Goal: Information Seeking & Learning: Understand process/instructions

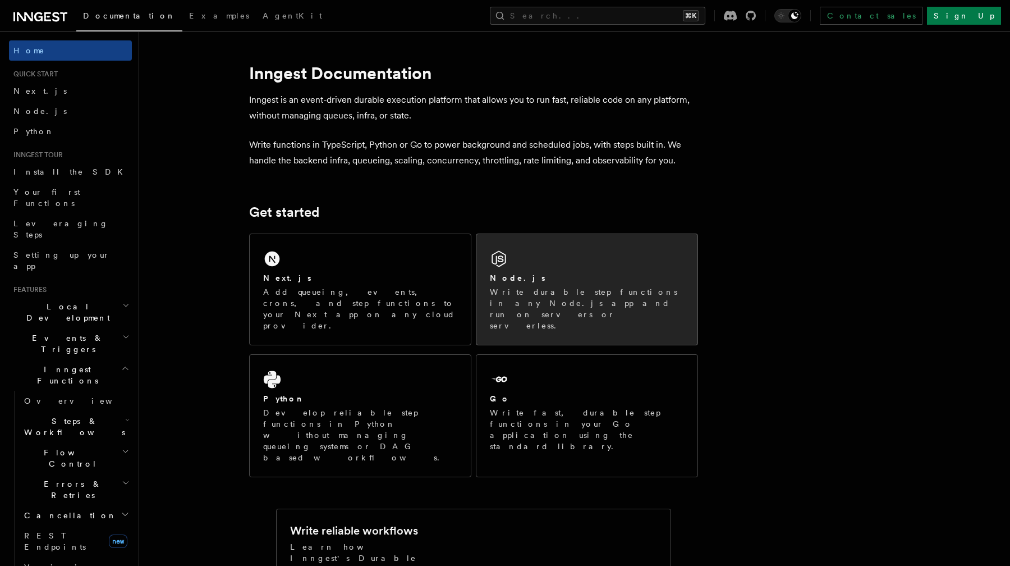
click at [551, 317] on div "Node.js Write durable step functions in any Node.js app and run on servers or s…" at bounding box center [587, 289] width 221 height 111
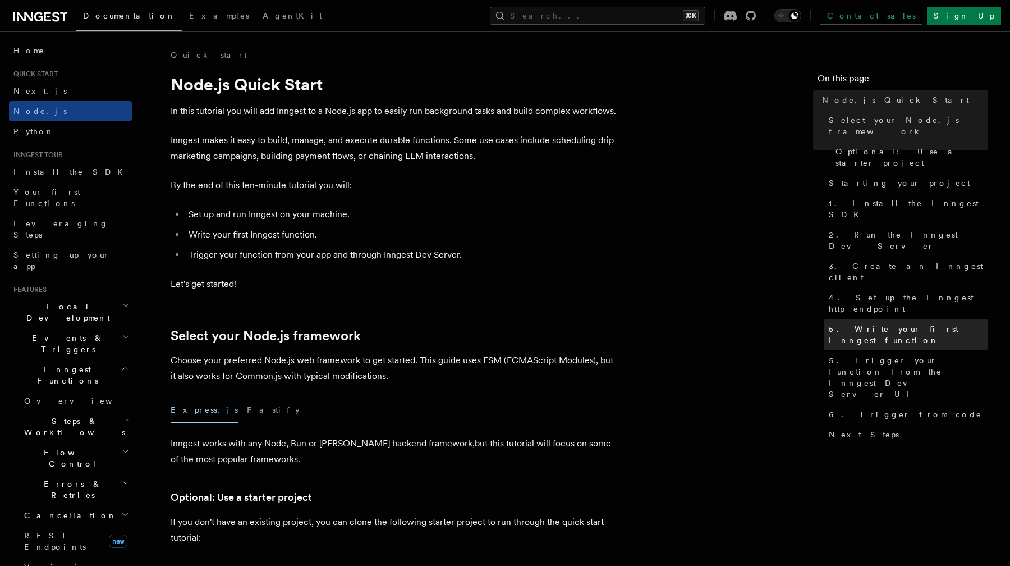
click at [865, 323] on span "5. Write your first Inngest function" at bounding box center [908, 334] width 159 height 22
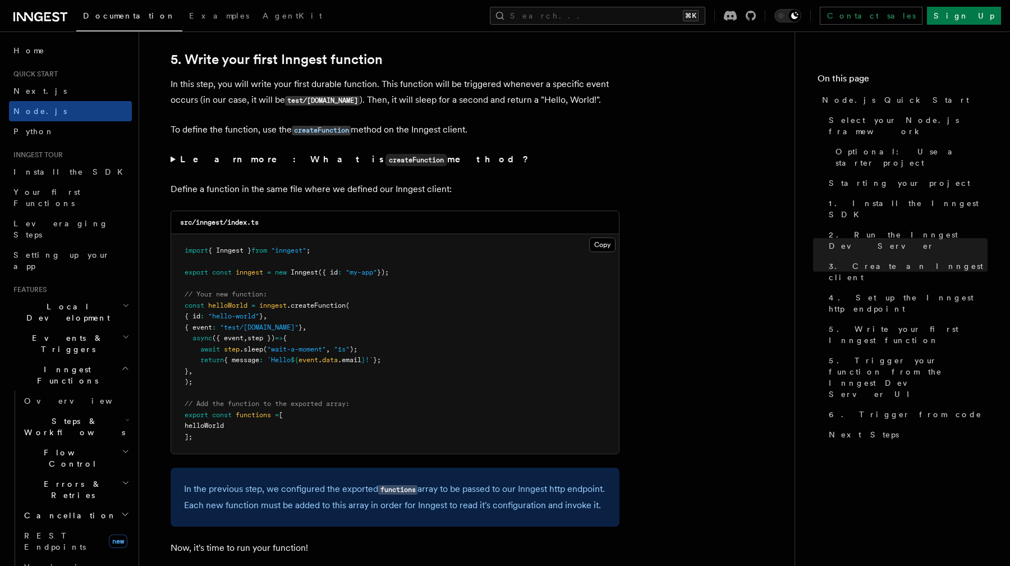
scroll to position [2100, 0]
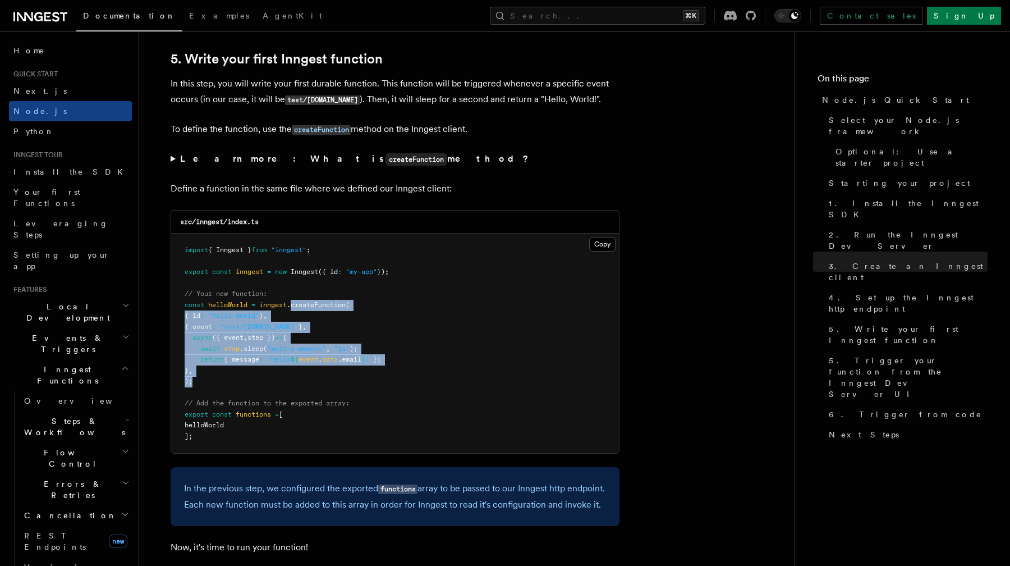
drag, startPoint x: 294, startPoint y: 304, endPoint x: 342, endPoint y: 385, distance: 94.2
click at [342, 385] on pre "import { Inngest } from "inngest" ; export const inngest = new Inngest ({ id : …" at bounding box center [395, 343] width 448 height 219
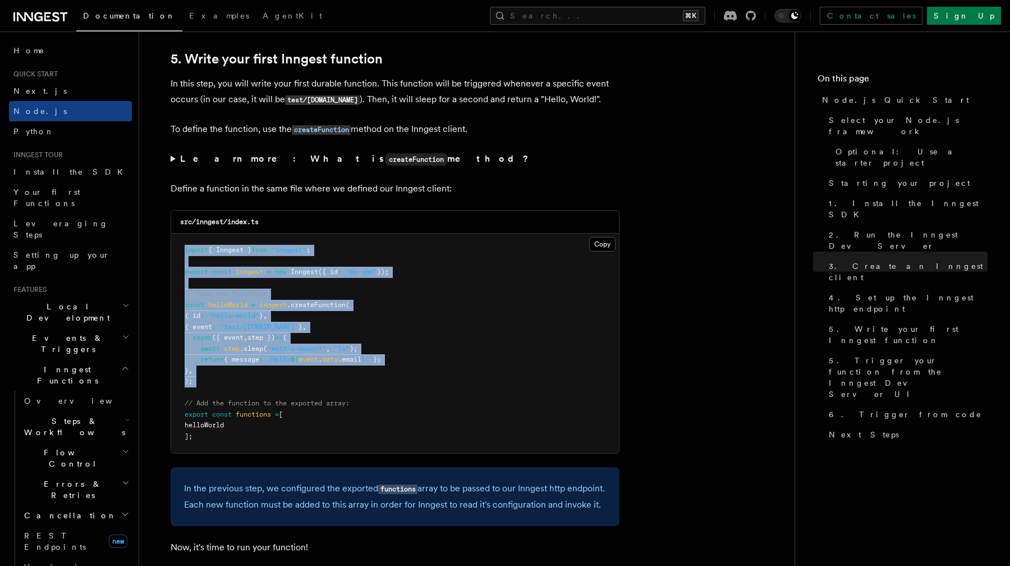
drag, startPoint x: 342, startPoint y: 385, endPoint x: 177, endPoint y: 253, distance: 211.6
click at [177, 253] on pre "import { Inngest } from "inngest" ; export const inngest = new Inngest ({ id : …" at bounding box center [395, 343] width 448 height 219
drag, startPoint x: 177, startPoint y: 253, endPoint x: 269, endPoint y: 388, distance: 164.4
click at [269, 388] on pre "import { Inngest } from "inngest" ; export const inngest = new Inngest ({ id : …" at bounding box center [395, 343] width 448 height 219
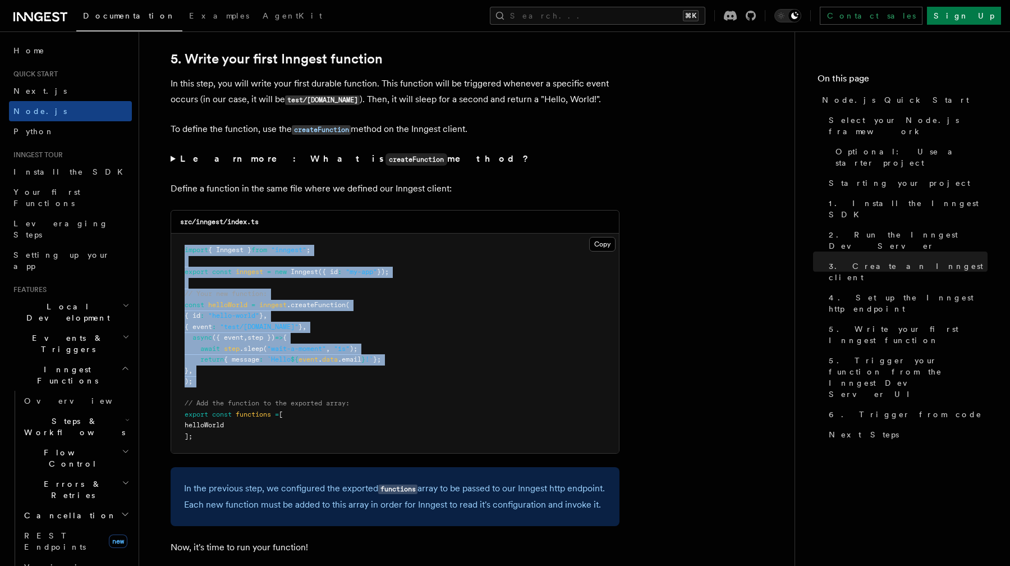
click at [269, 388] on pre "import { Inngest } from "inngest" ; export const inngest = new Inngest ({ id : …" at bounding box center [395, 343] width 448 height 219
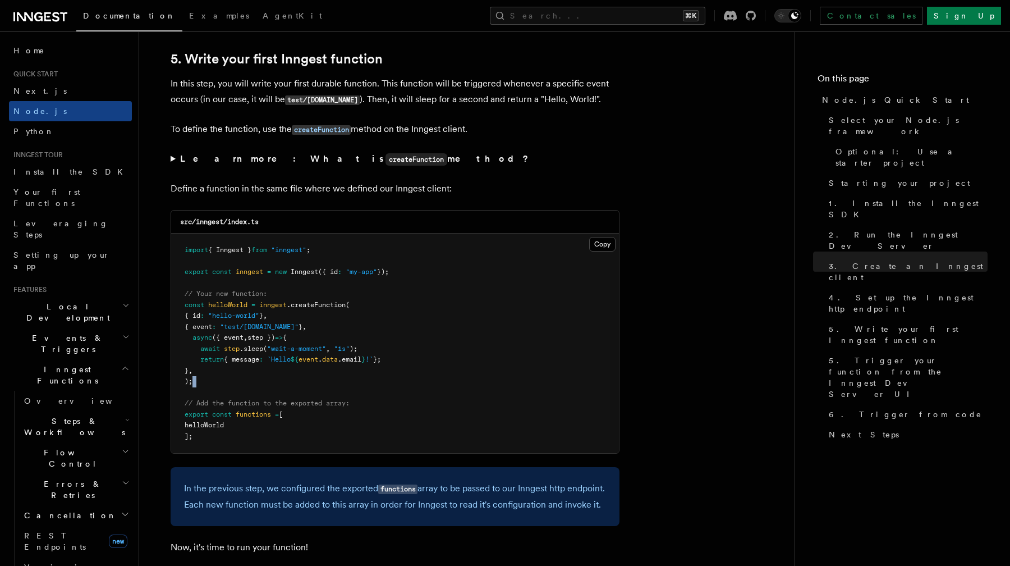
drag, startPoint x: 269, startPoint y: 388, endPoint x: 244, endPoint y: 380, distance: 27.2
click at [244, 380] on pre "import { Inngest } from "inngest" ; export const inngest = new Inngest ({ id : …" at bounding box center [395, 343] width 448 height 219
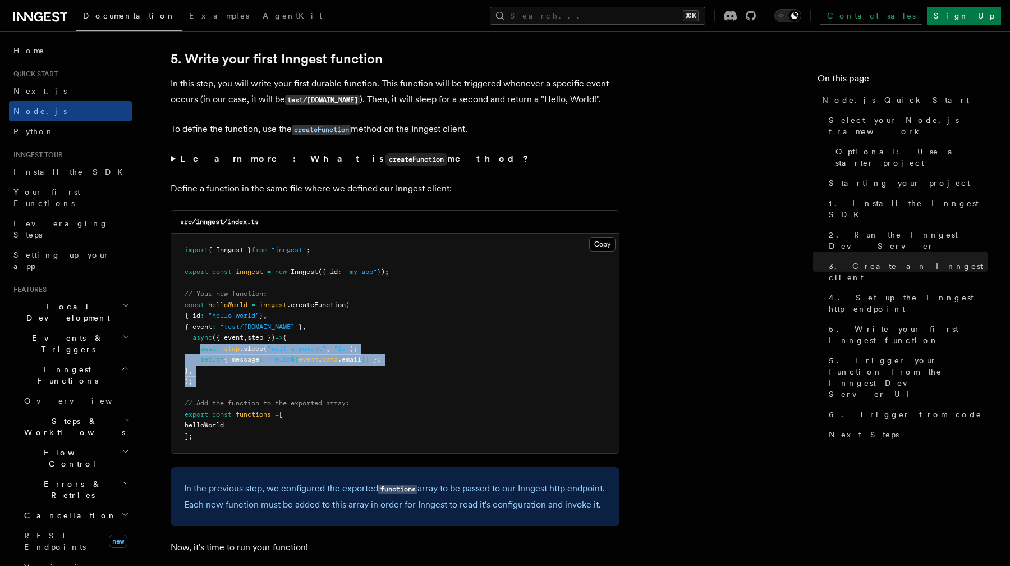
drag, startPoint x: 244, startPoint y: 380, endPoint x: 204, endPoint y: 355, distance: 46.4
click at [204, 356] on pre "import { Inngest } from "inngest" ; export const inngest = new Inngest ({ id : …" at bounding box center [395, 343] width 448 height 219
click at [204, 353] on span "await" at bounding box center [210, 349] width 20 height 8
drag, startPoint x: 204, startPoint y: 355, endPoint x: 415, endPoint y: 364, distance: 210.7
click at [415, 364] on pre "import { Inngest } from "inngest" ; export const inngest = new Inngest ({ id : …" at bounding box center [395, 343] width 448 height 219
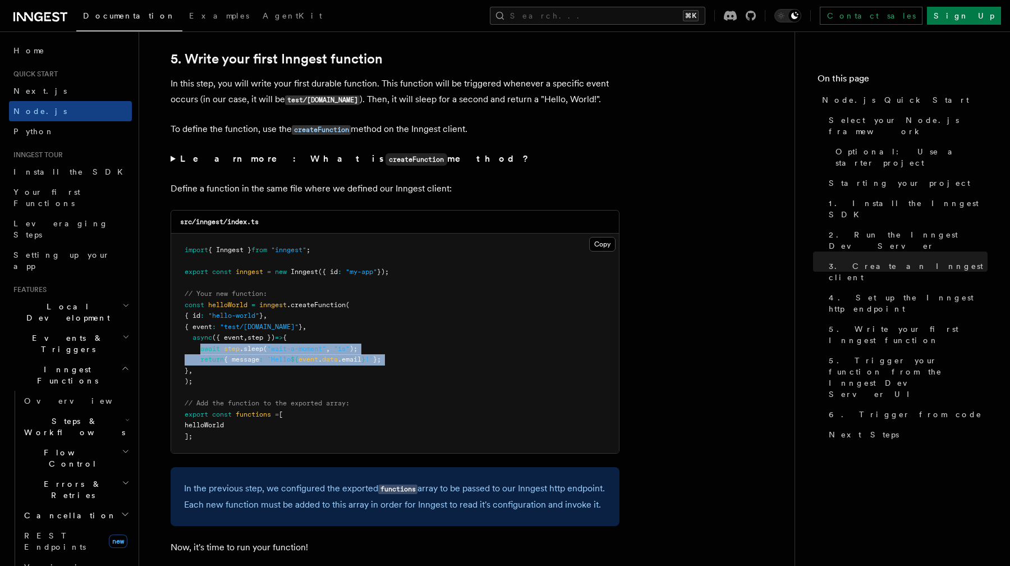
click at [415, 364] on pre "import { Inngest } from "inngest" ; export const inngest = new Inngest ({ id : …" at bounding box center [395, 343] width 448 height 219
drag, startPoint x: 415, startPoint y: 364, endPoint x: 378, endPoint y: 344, distance: 41.7
click at [378, 344] on pre "import { Inngest } from "inngest" ; export const inngest = new Inngest ({ id : …" at bounding box center [395, 343] width 448 height 219
drag, startPoint x: 378, startPoint y: 344, endPoint x: 422, endPoint y: 365, distance: 48.5
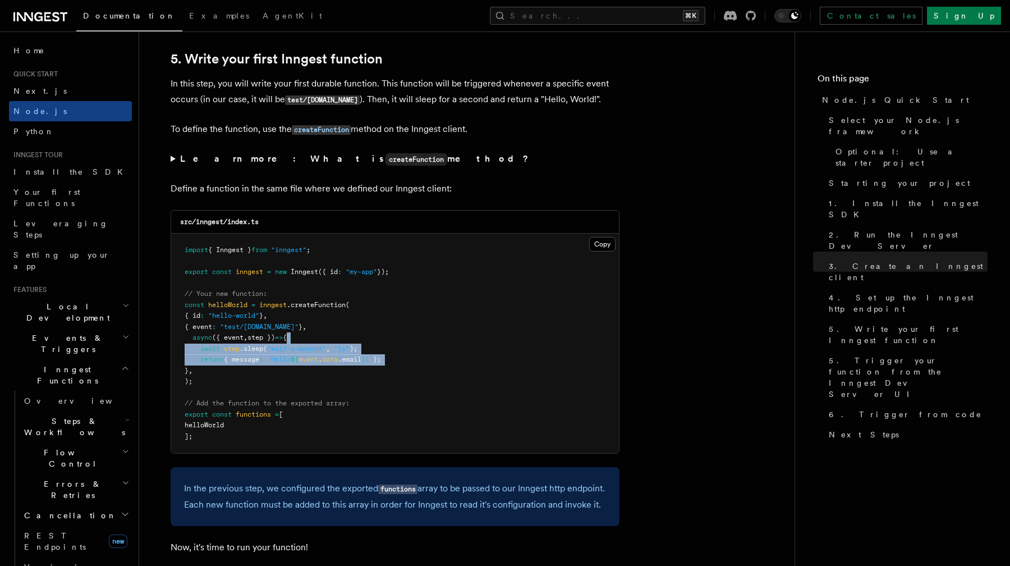
click at [422, 365] on pre "import { Inngest } from "inngest" ; export const inngest = new Inngest ({ id : …" at bounding box center [395, 343] width 448 height 219
drag, startPoint x: 422, startPoint y: 365, endPoint x: 412, endPoint y: 349, distance: 18.9
click at [412, 349] on pre "import { Inngest } from "inngest" ; export const inngest = new Inngest ({ id : …" at bounding box center [395, 343] width 448 height 219
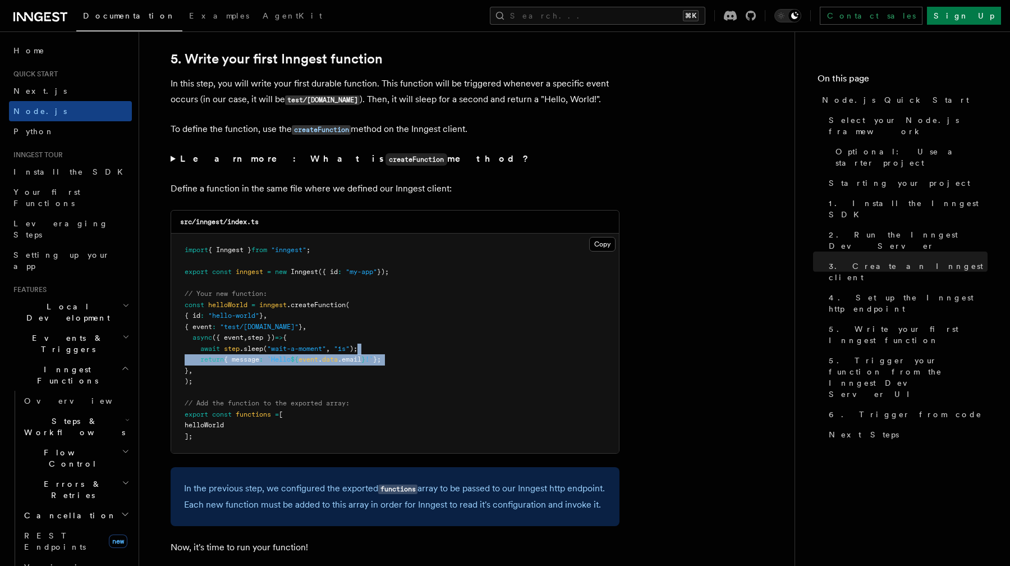
drag, startPoint x: 412, startPoint y: 349, endPoint x: 423, endPoint y: 360, distance: 15.5
click at [423, 360] on pre "import { Inngest } from "inngest" ; export const inngest = new Inngest ({ id : …" at bounding box center [395, 343] width 448 height 219
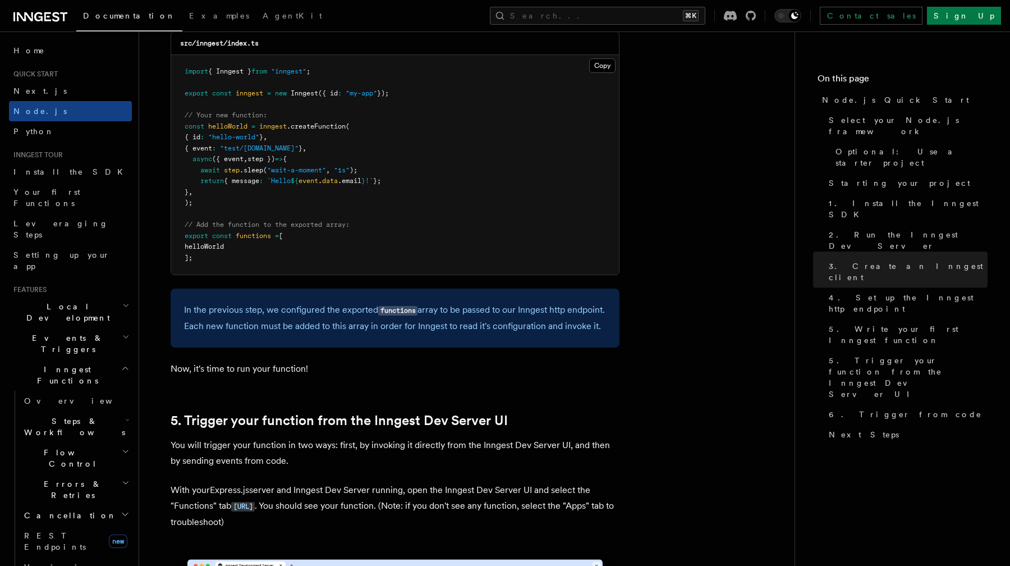
scroll to position [2298, 0]
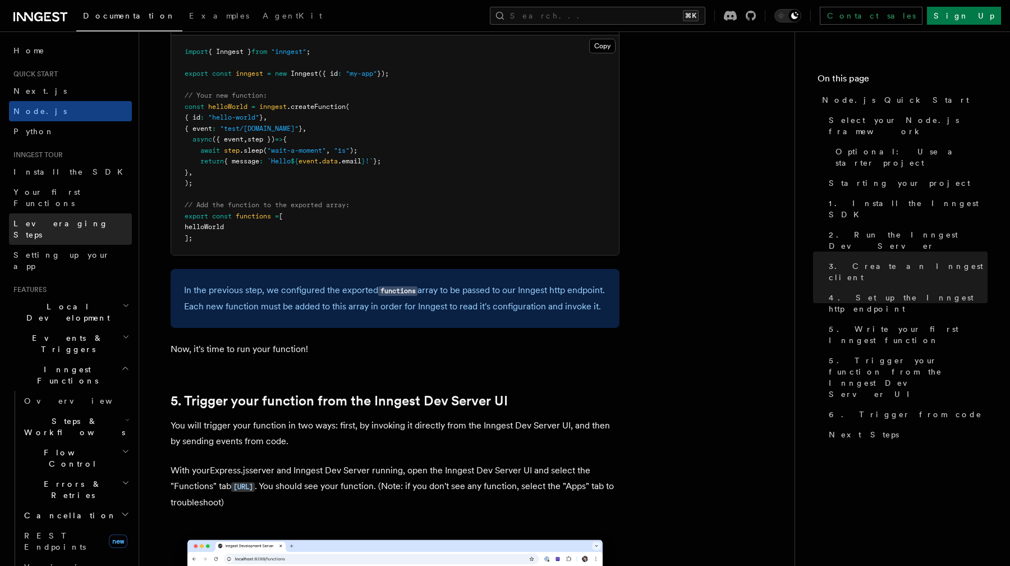
click at [101, 213] on link "Leveraging Steps" at bounding box center [70, 228] width 123 height 31
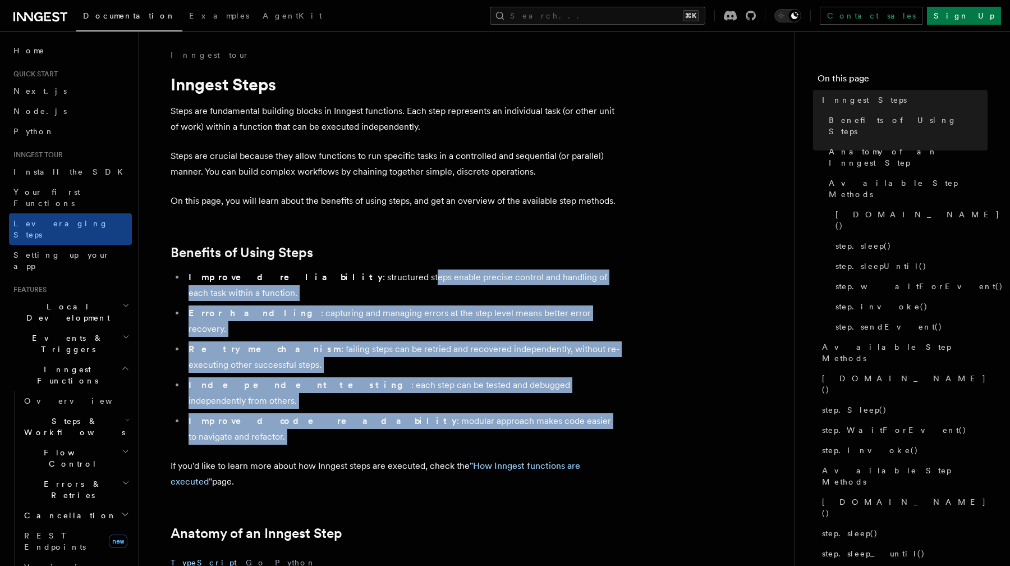
drag, startPoint x: 324, startPoint y: 281, endPoint x: 570, endPoint y: 386, distance: 267.4
drag, startPoint x: 570, startPoint y: 386, endPoint x: 478, endPoint y: 281, distance: 139.6
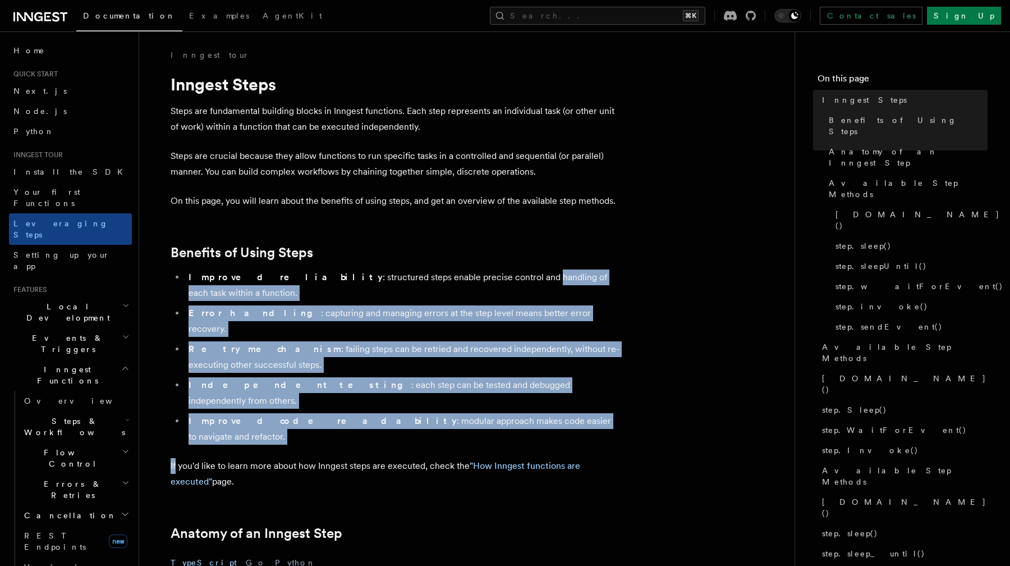
click at [478, 281] on li "Improved reliability : structured steps enable precise control and handling of …" at bounding box center [402, 284] width 435 height 31
drag, startPoint x: 478, startPoint y: 281, endPoint x: 589, endPoint y: 373, distance: 144.3
click at [589, 373] on ul "Improved reliability : structured steps enable precise control and handling of …" at bounding box center [395, 356] width 449 height 175
click at [589, 413] on li "Improved code readability : modular approach makes code easier to navigate and …" at bounding box center [402, 428] width 435 height 31
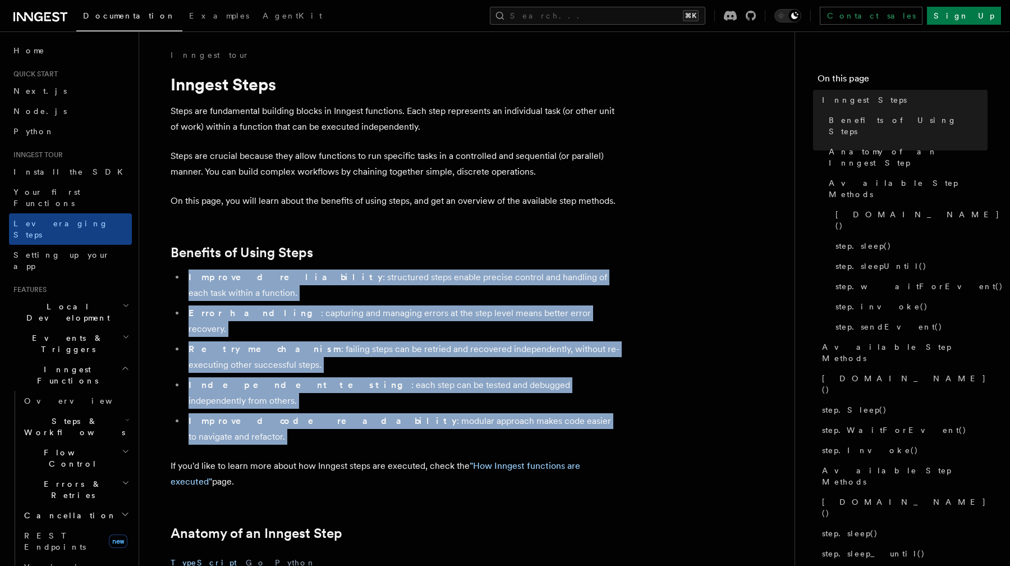
drag, startPoint x: 589, startPoint y: 373, endPoint x: 495, endPoint y: 258, distance: 148.4
click at [495, 258] on h2 "Benefits of Using Steps" at bounding box center [395, 253] width 449 height 16
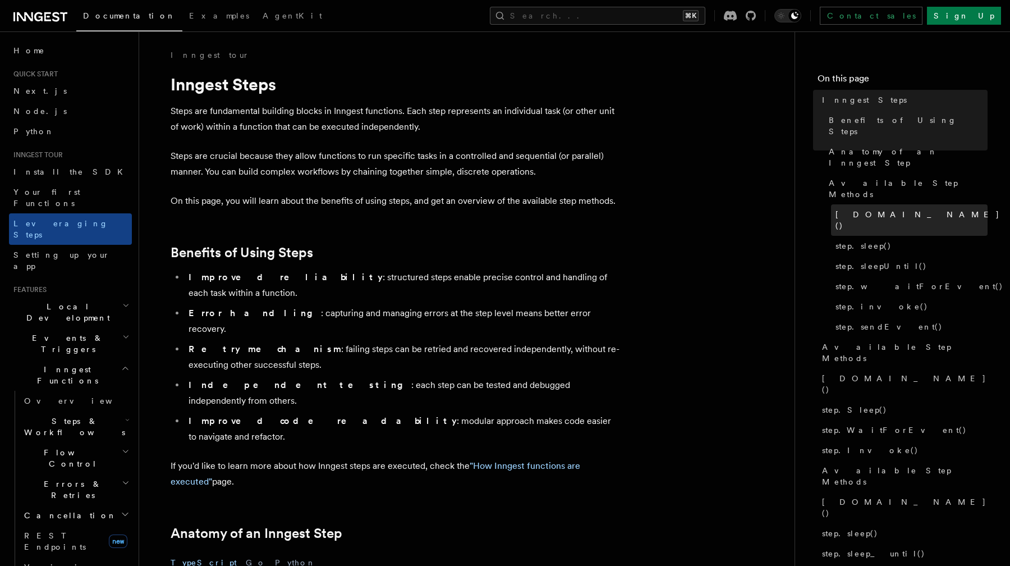
click at [870, 204] on link "[DOMAIN_NAME]()" at bounding box center [909, 219] width 157 height 31
click at [875, 240] on span "step.sleep()" at bounding box center [864, 245] width 56 height 11
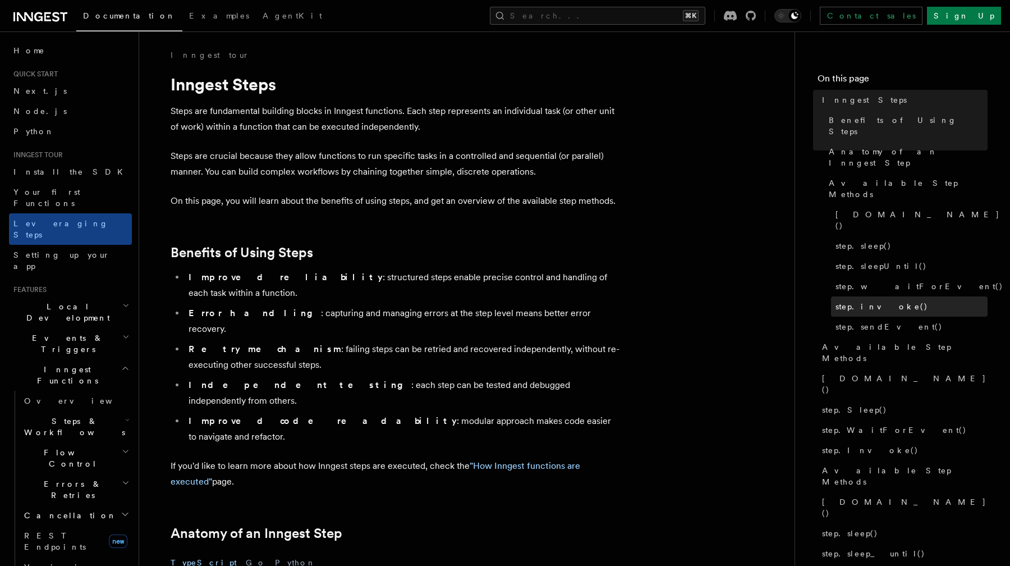
click at [872, 301] on span "step.invoke()" at bounding box center [882, 306] width 93 height 11
click at [865, 301] on span "step.invoke()" at bounding box center [882, 306] width 93 height 11
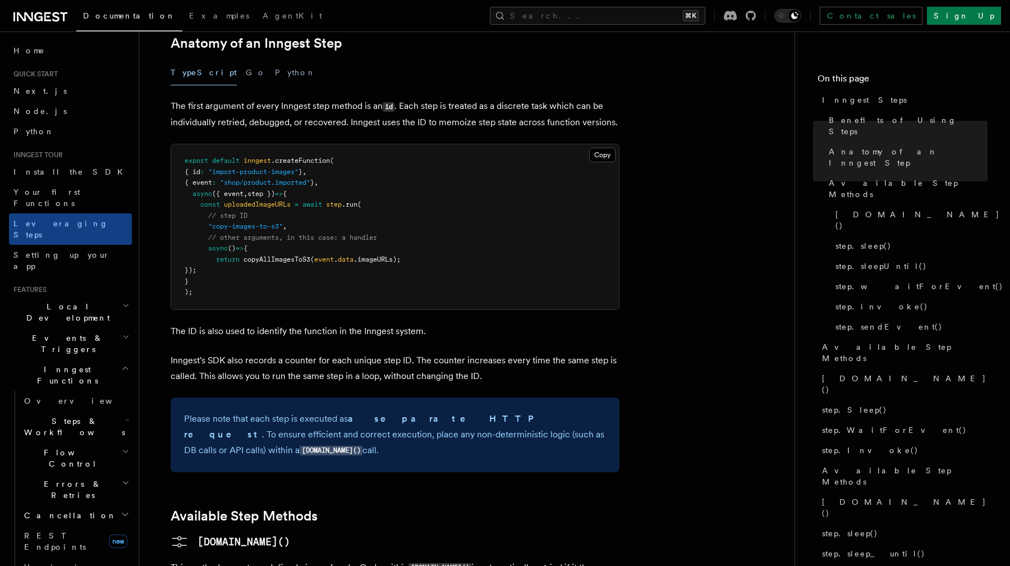
scroll to position [492, 0]
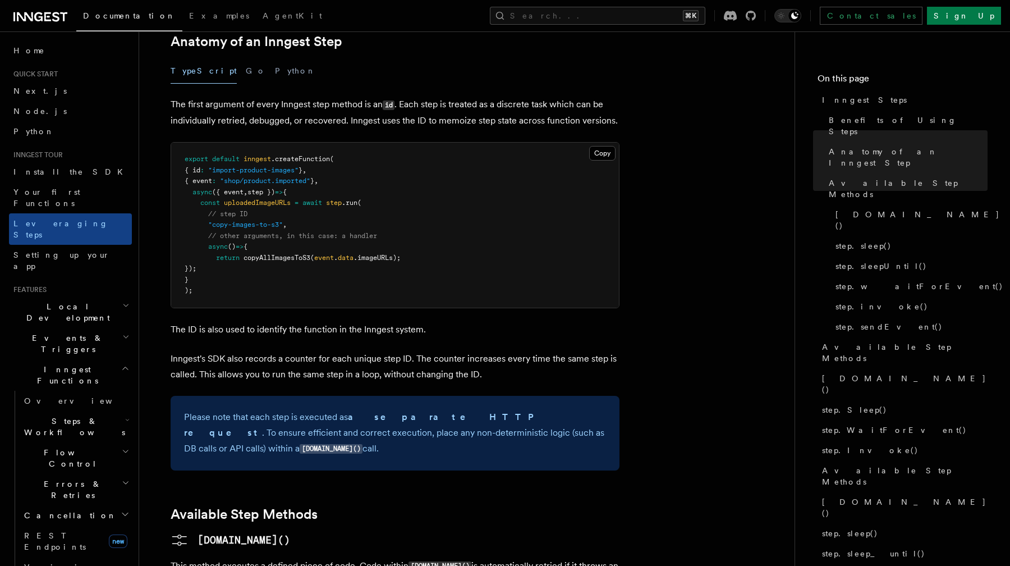
click at [344, 179] on pre "export default inngest .createFunction ( { id : "import-product-images" } , { e…" at bounding box center [395, 225] width 448 height 165
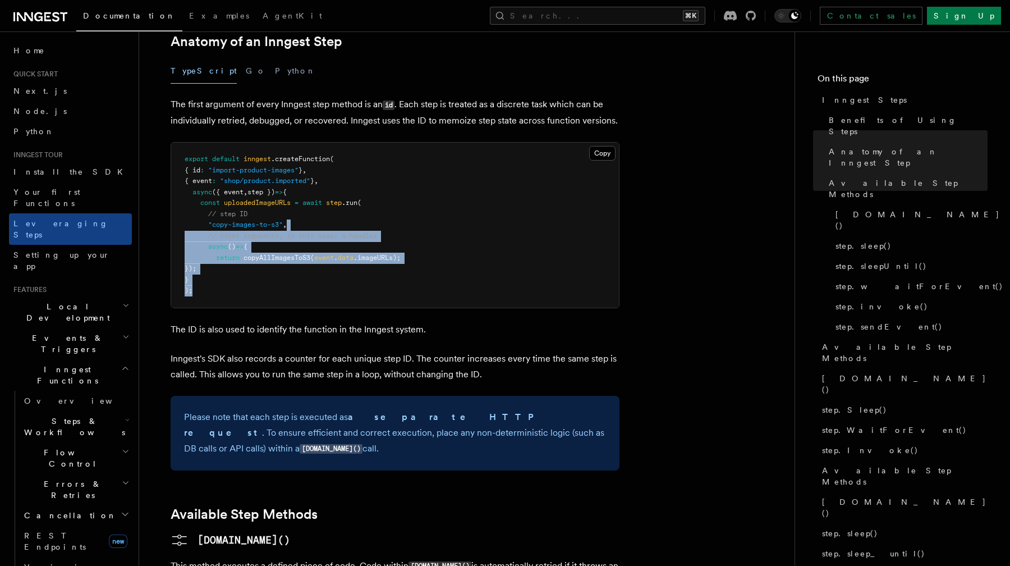
drag, startPoint x: 304, startPoint y: 158, endPoint x: 378, endPoint y: 236, distance: 107.6
click at [378, 236] on pre "export default inngest .createFunction ( { id : "import-product-images" } , { e…" at bounding box center [395, 225] width 448 height 165
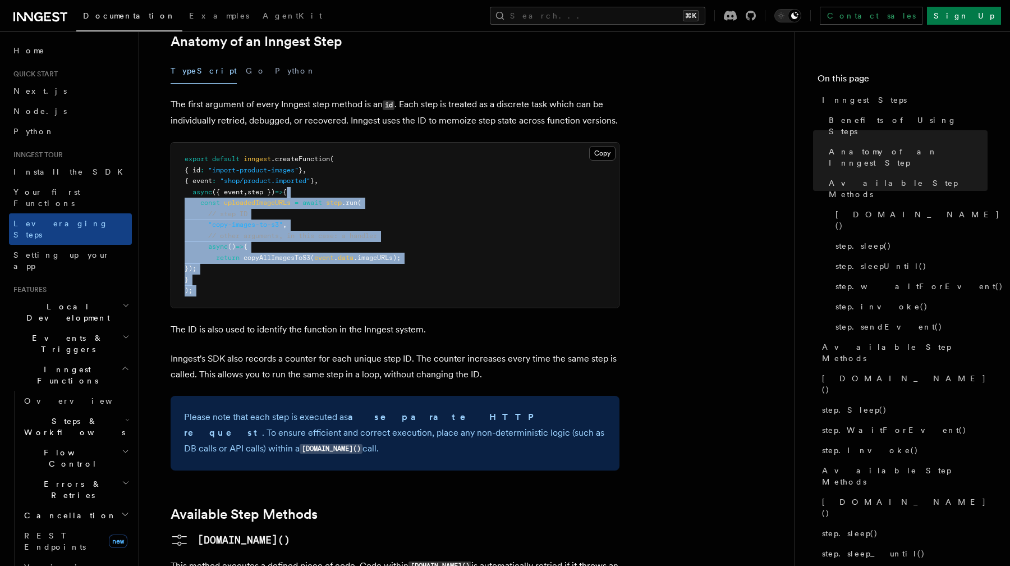
drag, startPoint x: 378, startPoint y: 236, endPoint x: 311, endPoint y: 130, distance: 125.9
click at [311, 143] on pre "export default inngest .createFunction ( { id : "import-product-images" } , { e…" at bounding box center [395, 225] width 448 height 165
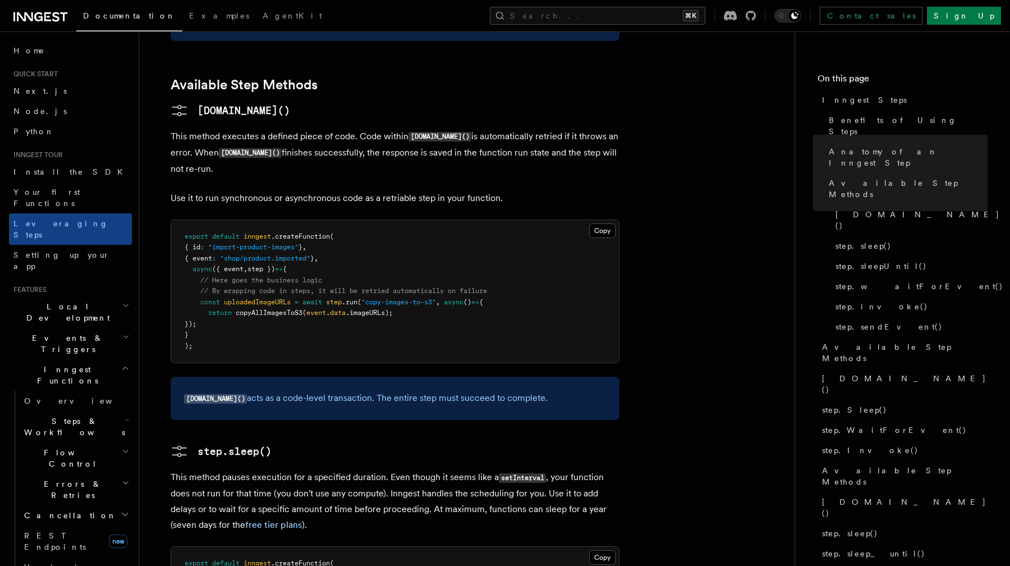
scroll to position [937, 0]
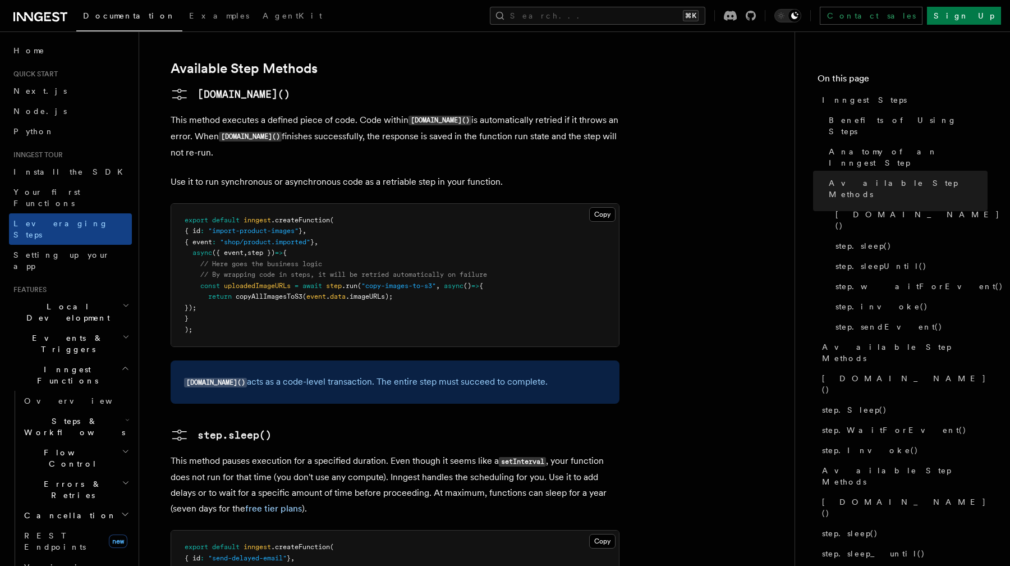
drag, startPoint x: 384, startPoint y: 286, endPoint x: 402, endPoint y: 316, distance: 34.8
click at [402, 360] on div "[DOMAIN_NAME]() acts as a code-level transaction. The entire step must succeed …" at bounding box center [395, 381] width 449 height 43
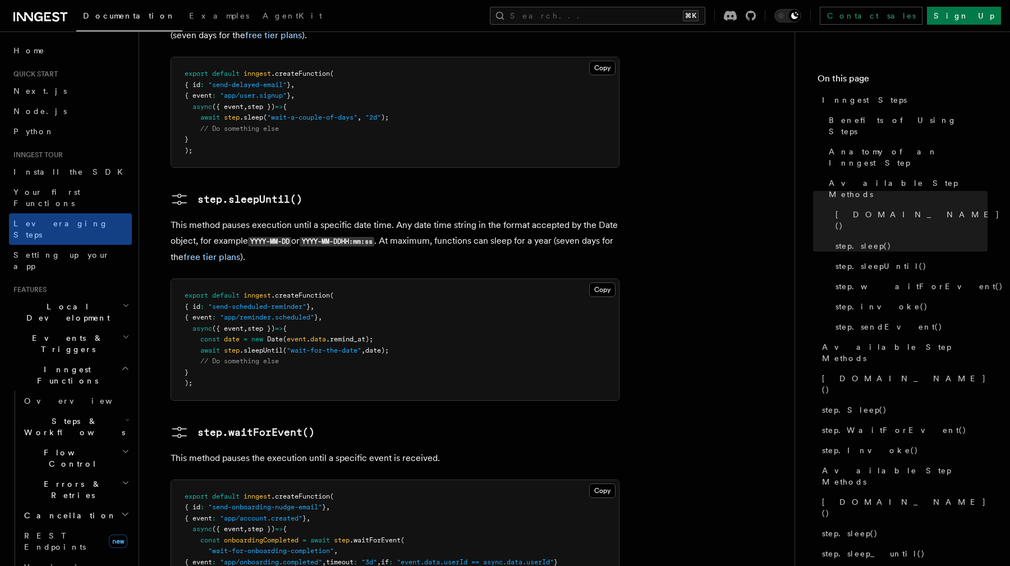
scroll to position [1413, 0]
